Goal: Task Accomplishment & Management: Use online tool/utility

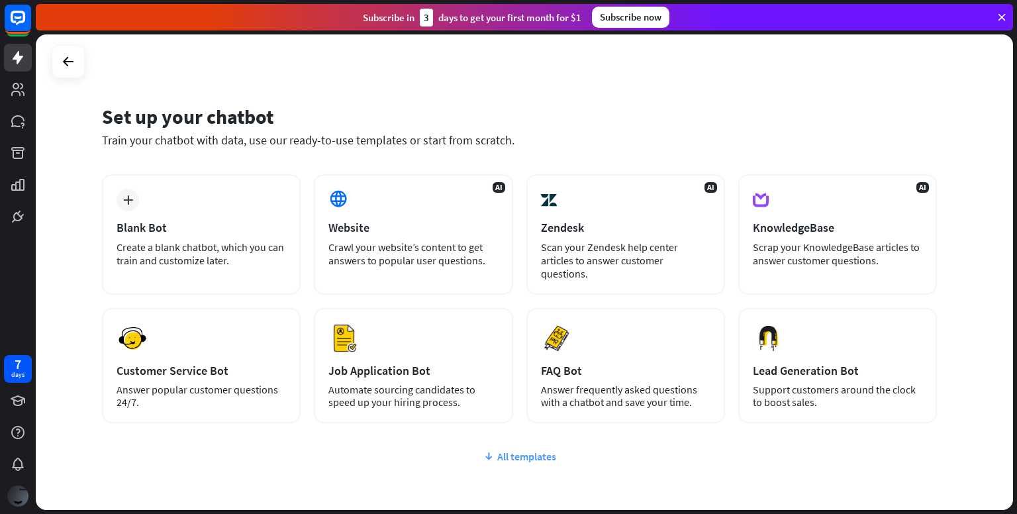
click at [538, 450] on div "All templates" at bounding box center [519, 456] width 835 height 13
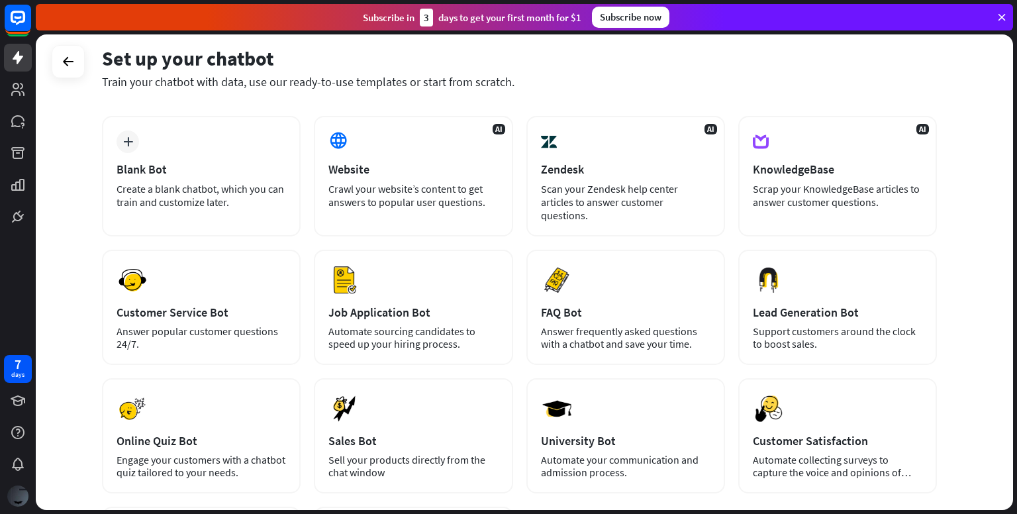
scroll to position [48, 0]
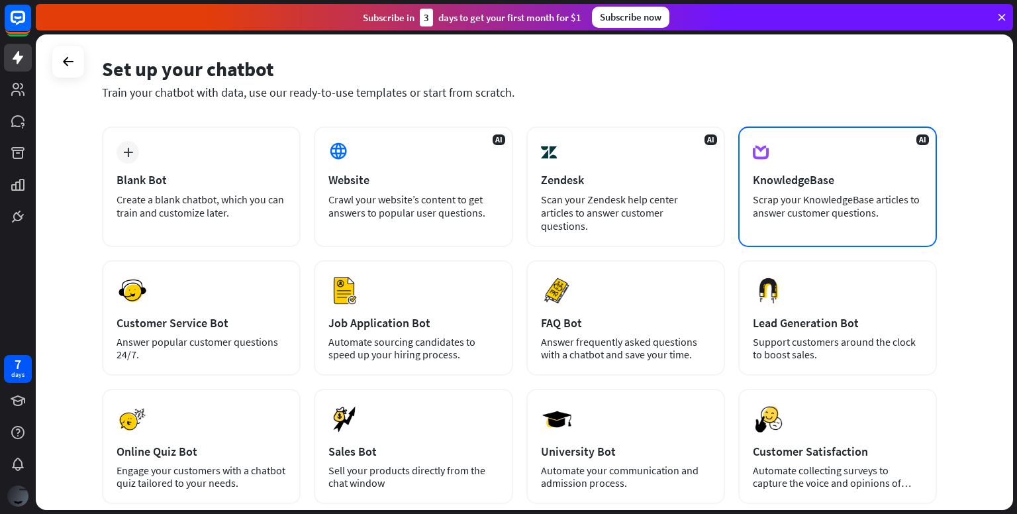
click at [816, 163] on div "AI KnowledgeBase Scrap your KnowledgeBase articles to answer customer questions." at bounding box center [837, 186] width 199 height 121
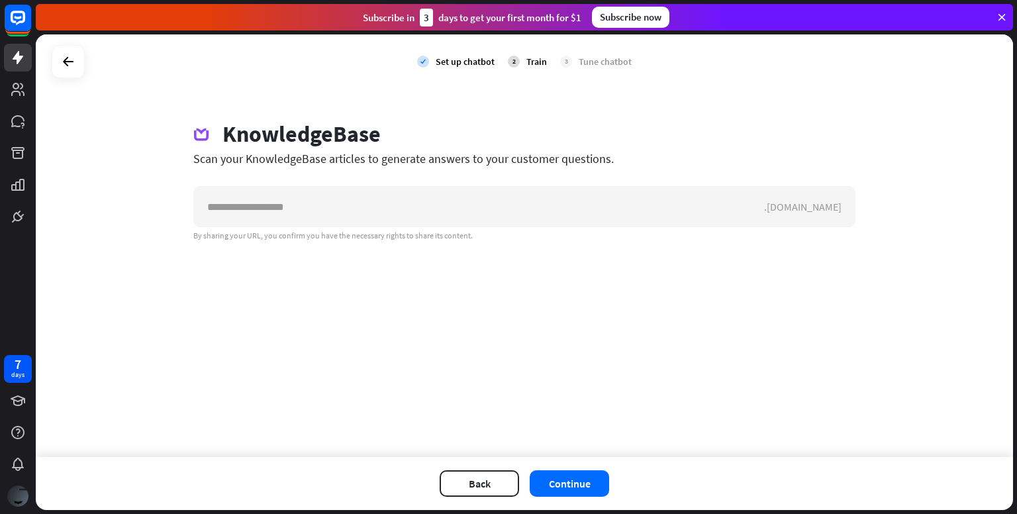
click at [577, 228] on div ".[DOMAIN_NAME] By sharing your URL, you confirm you have the necessary rights t…" at bounding box center [524, 213] width 662 height 55
click at [77, 60] on div at bounding box center [68, 61] width 25 height 25
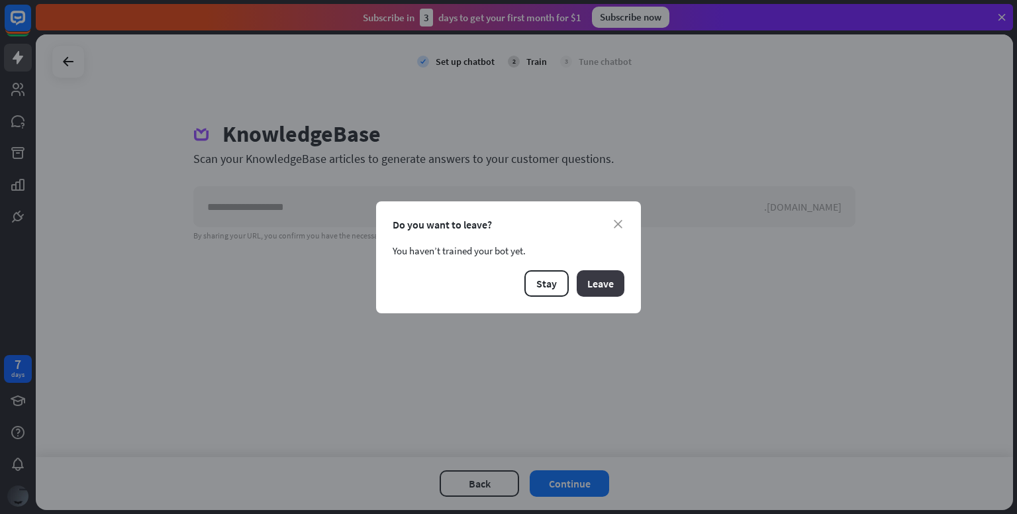
click at [589, 285] on button "Leave" at bounding box center [601, 283] width 48 height 26
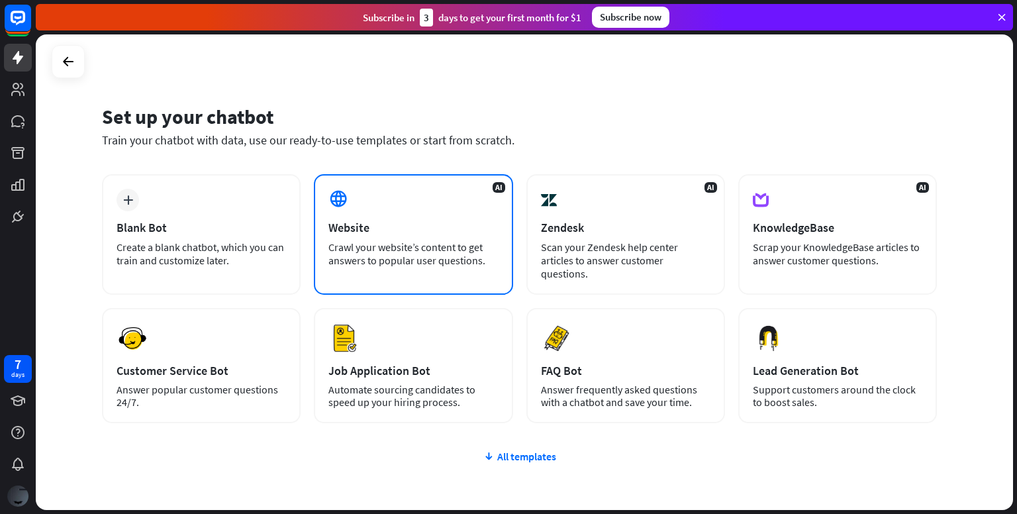
click at [439, 213] on div "AI Website Crawl your website’s content to get answers to popular user question…" at bounding box center [413, 234] width 199 height 121
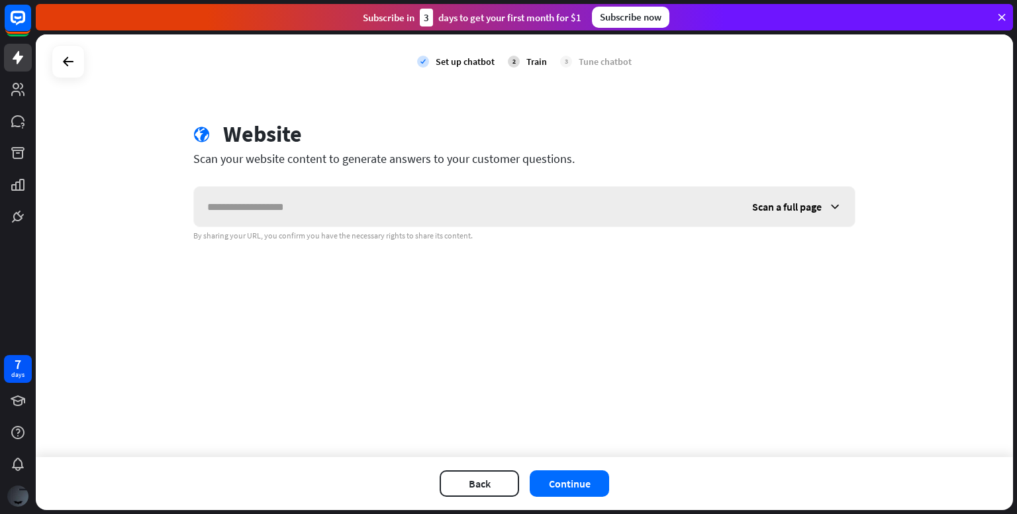
click at [812, 205] on span "Scan a full page" at bounding box center [787, 206] width 70 height 13
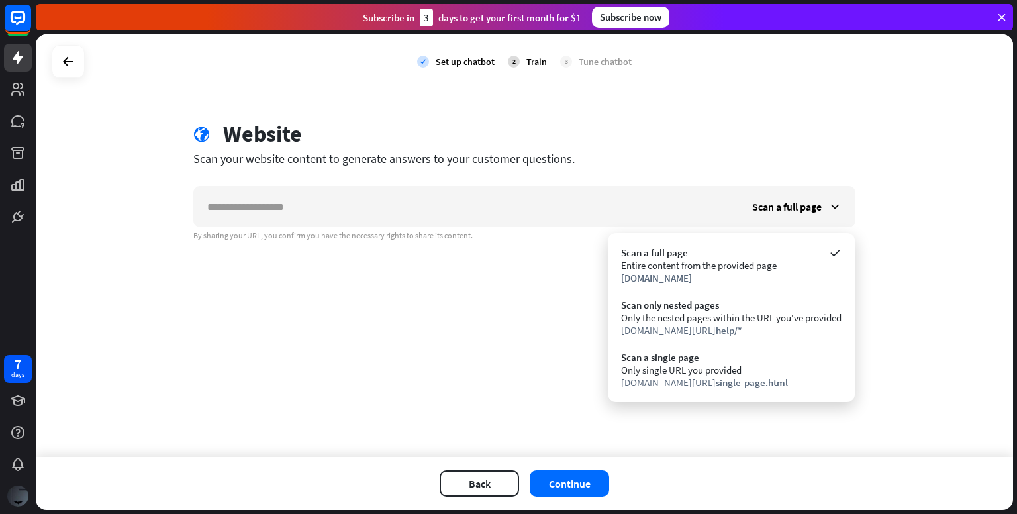
click at [450, 299] on div "check Set up chatbot 2 Train 3 Tune chatbot globe Website Scan your website con…" at bounding box center [524, 245] width 977 height 422
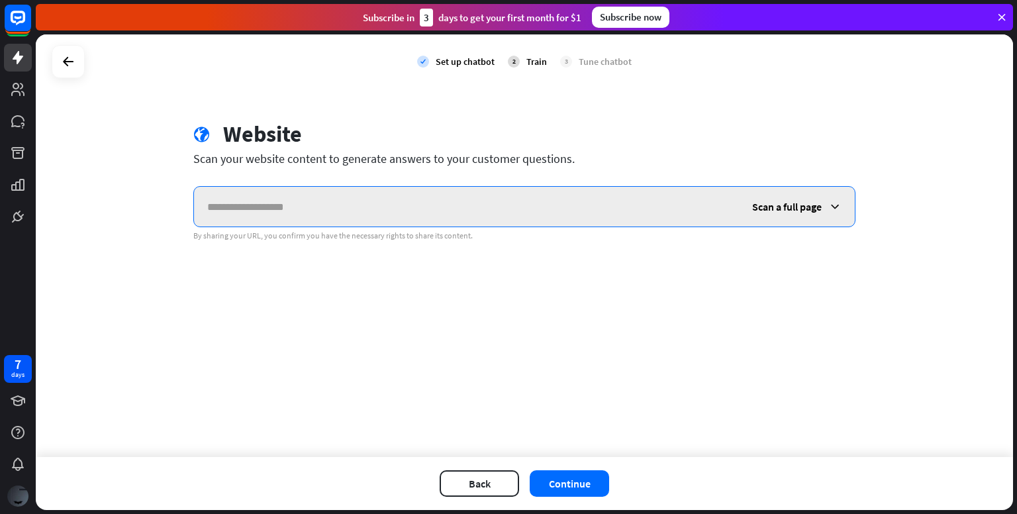
click at [350, 212] on input "text" at bounding box center [466, 207] width 545 height 40
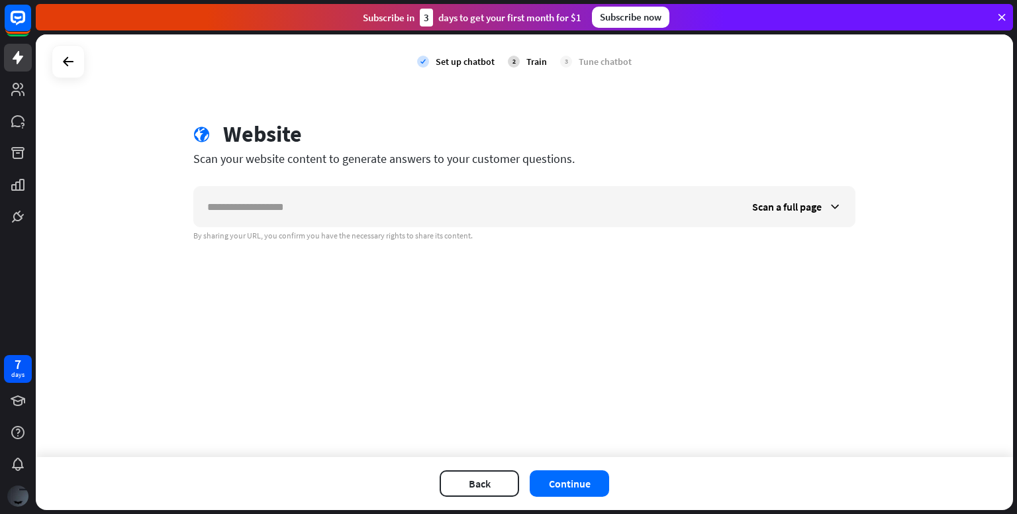
click at [728, 95] on div "check Set up chatbot 2 Train 3 Tune chatbot globe Website Scan your website con…" at bounding box center [524, 245] width 977 height 422
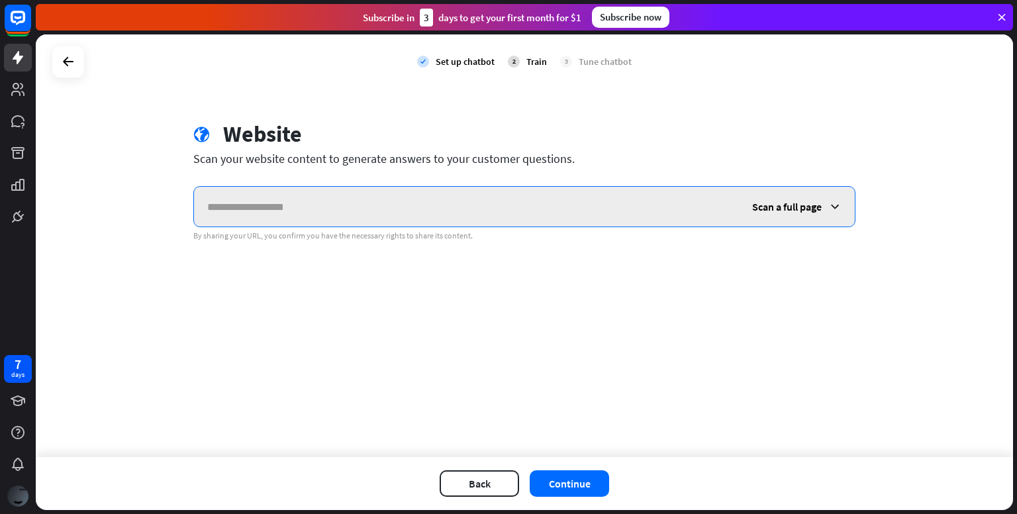
click at [453, 194] on input "text" at bounding box center [466, 207] width 545 height 40
paste input "**********"
type input "**********"
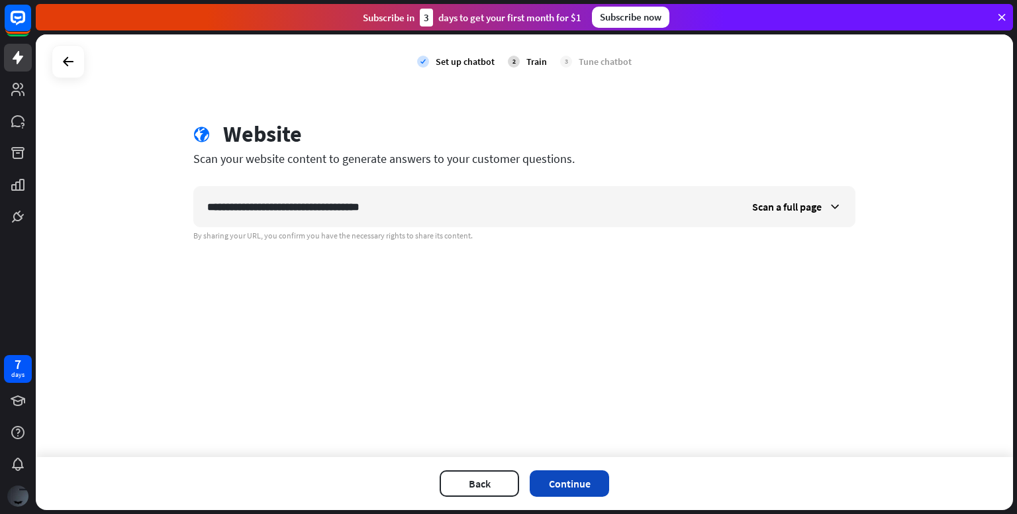
click at [582, 483] on button "Continue" at bounding box center [569, 483] width 79 height 26
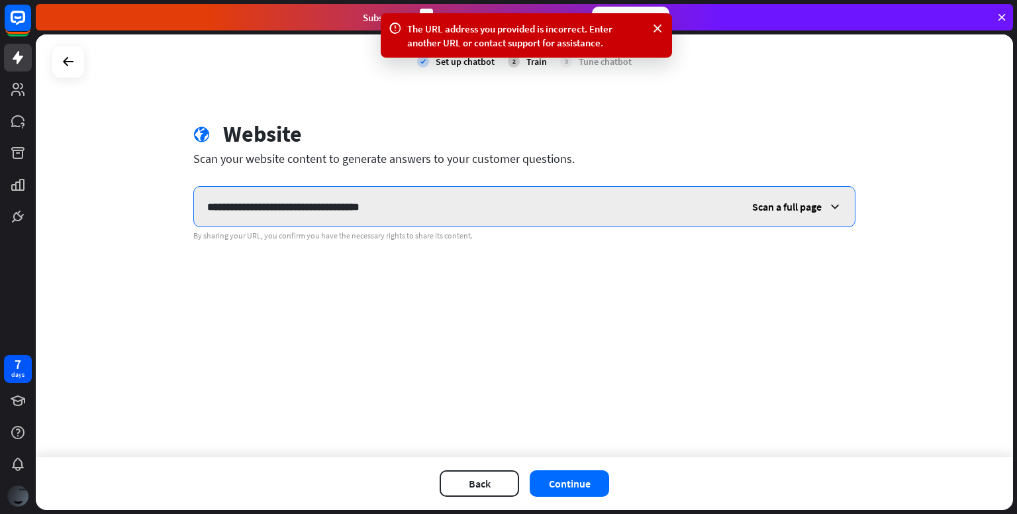
click at [440, 217] on input "**********" at bounding box center [466, 207] width 545 height 40
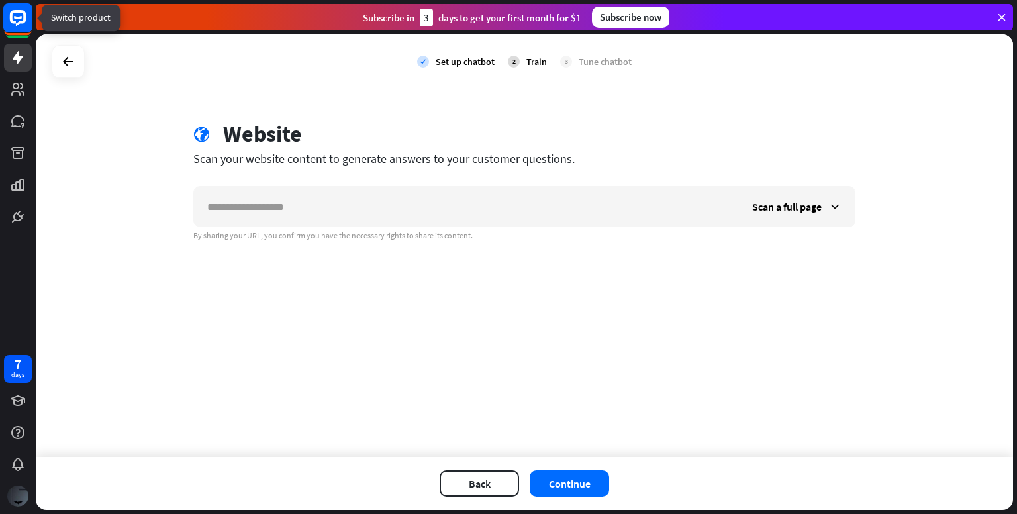
click at [14, 18] on icon at bounding box center [18, 17] width 8 height 3
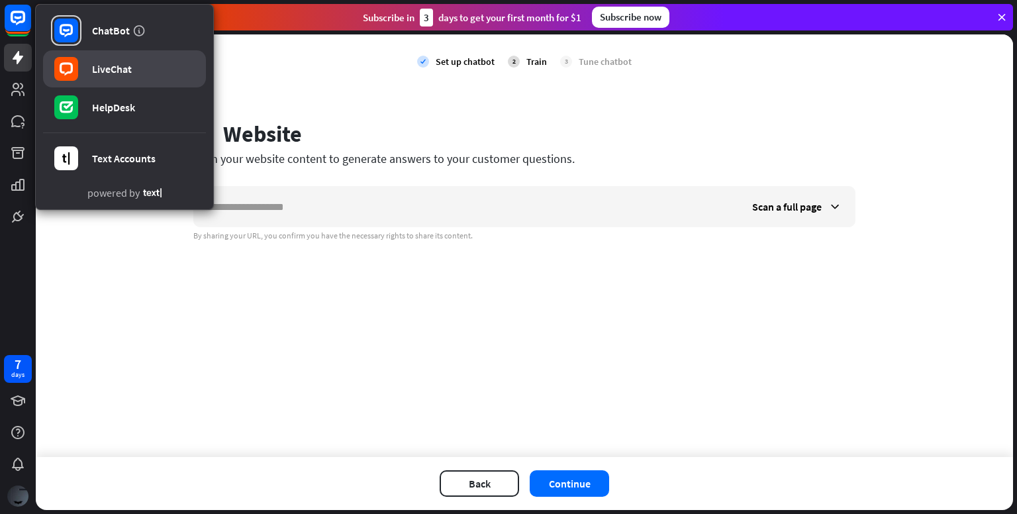
click at [103, 62] on div "LiveChat" at bounding box center [112, 68] width 40 height 13
